Goal: Find specific page/section: Find specific page/section

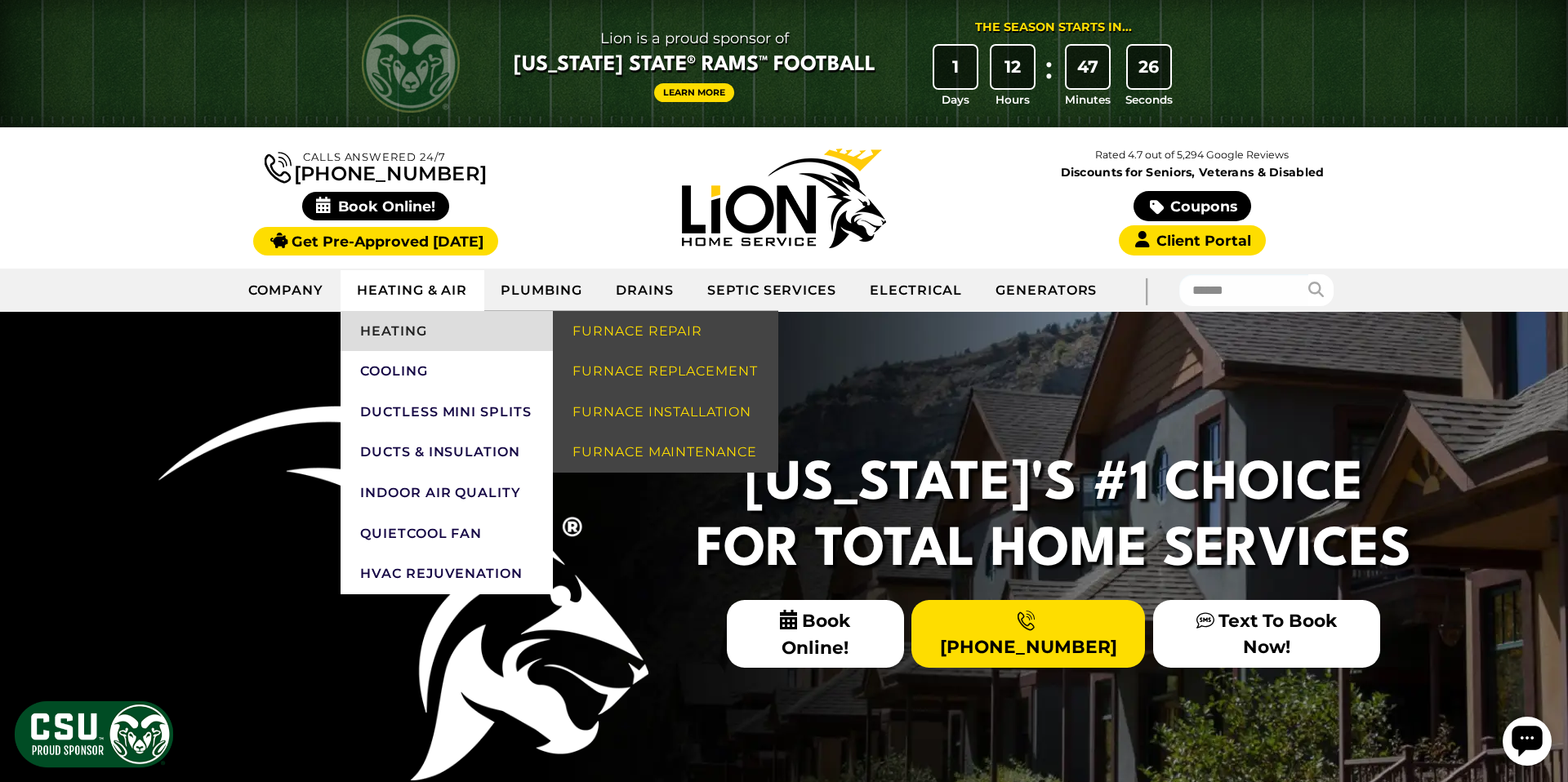
click at [429, 325] on link "Heating" at bounding box center [447, 332] width 212 height 41
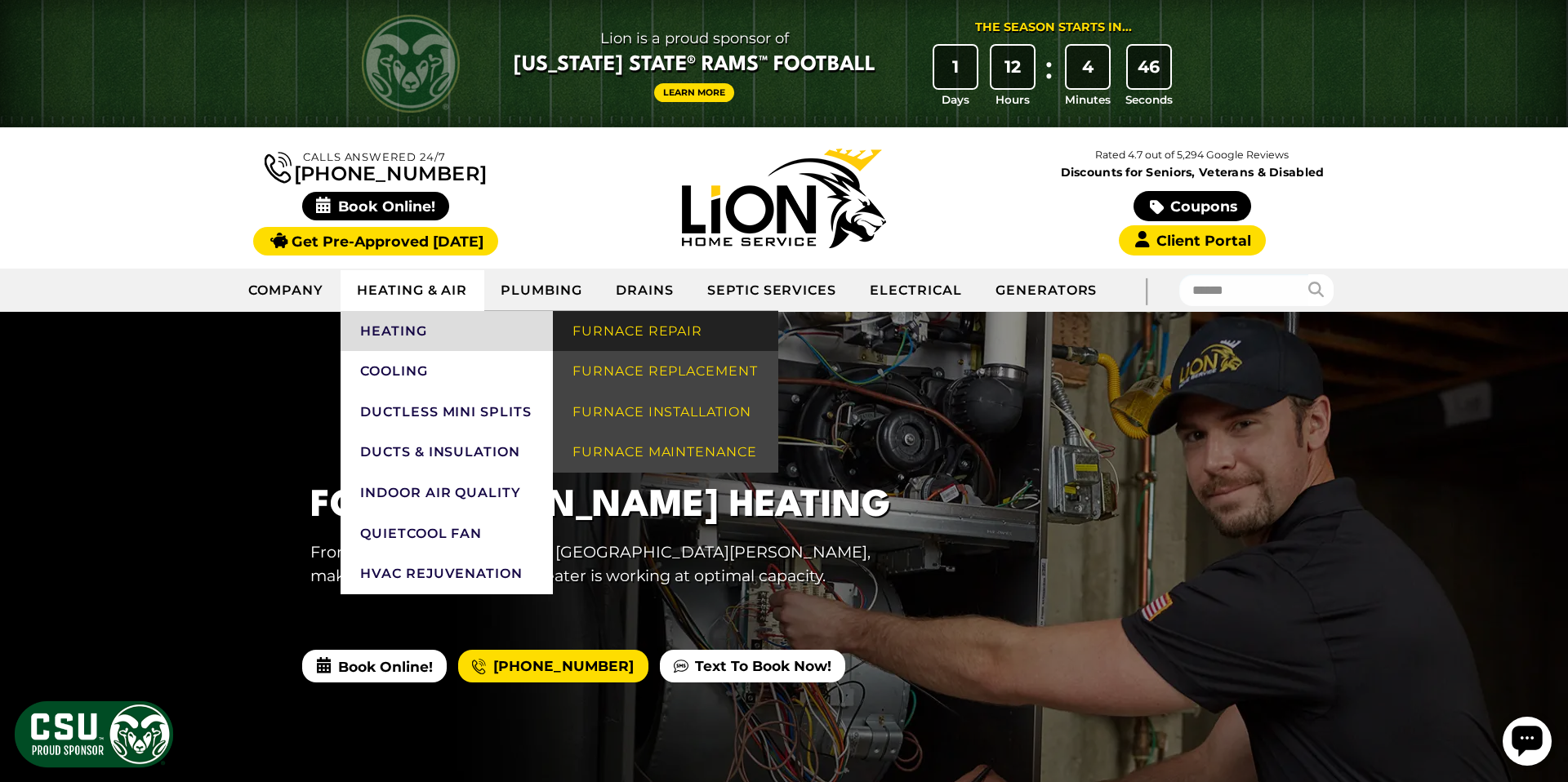
click at [582, 332] on link "Furnace Repair" at bounding box center [665, 332] width 225 height 41
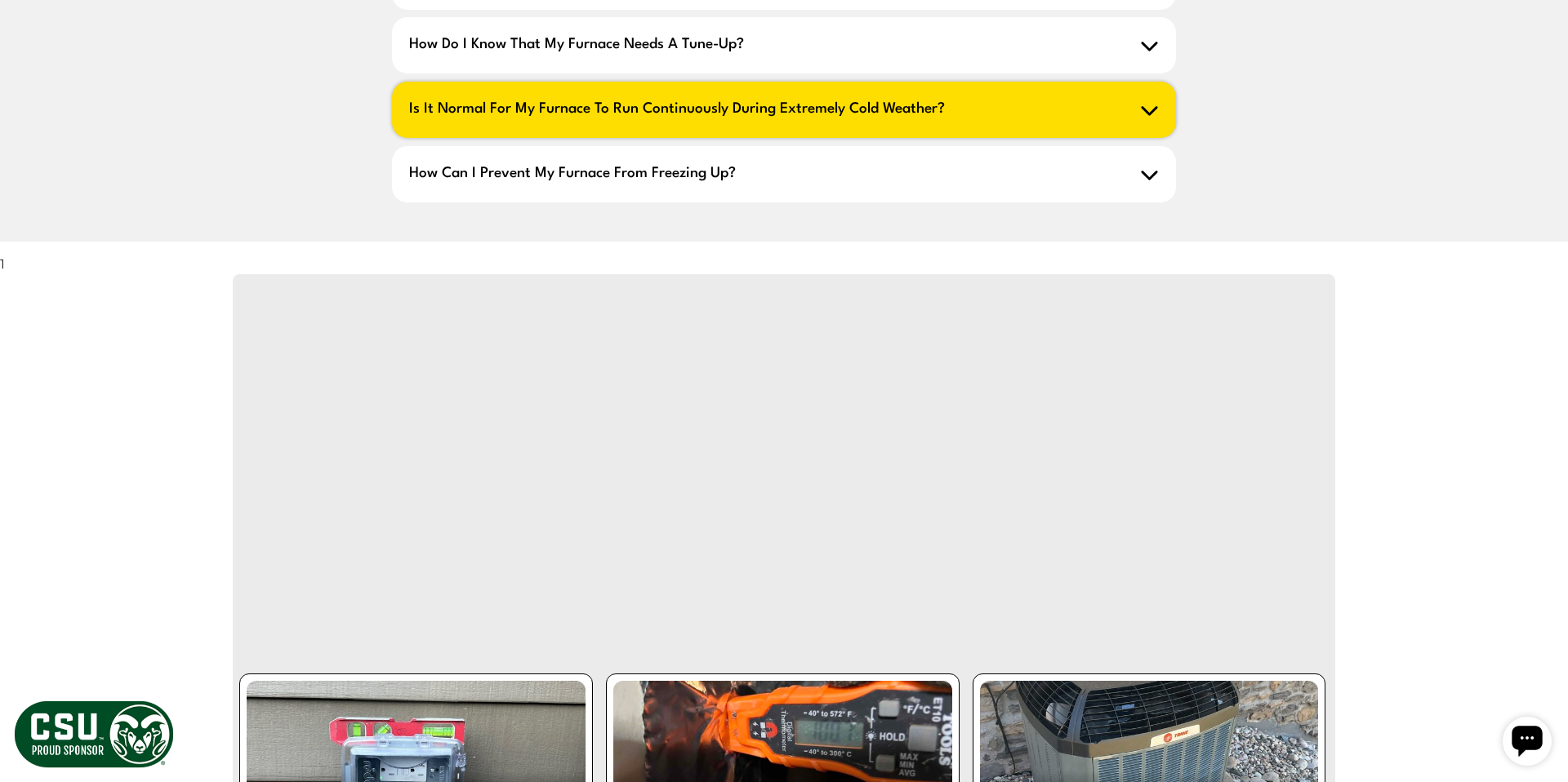
scroll to position [3178, 0]
